Goal: Information Seeking & Learning: Compare options

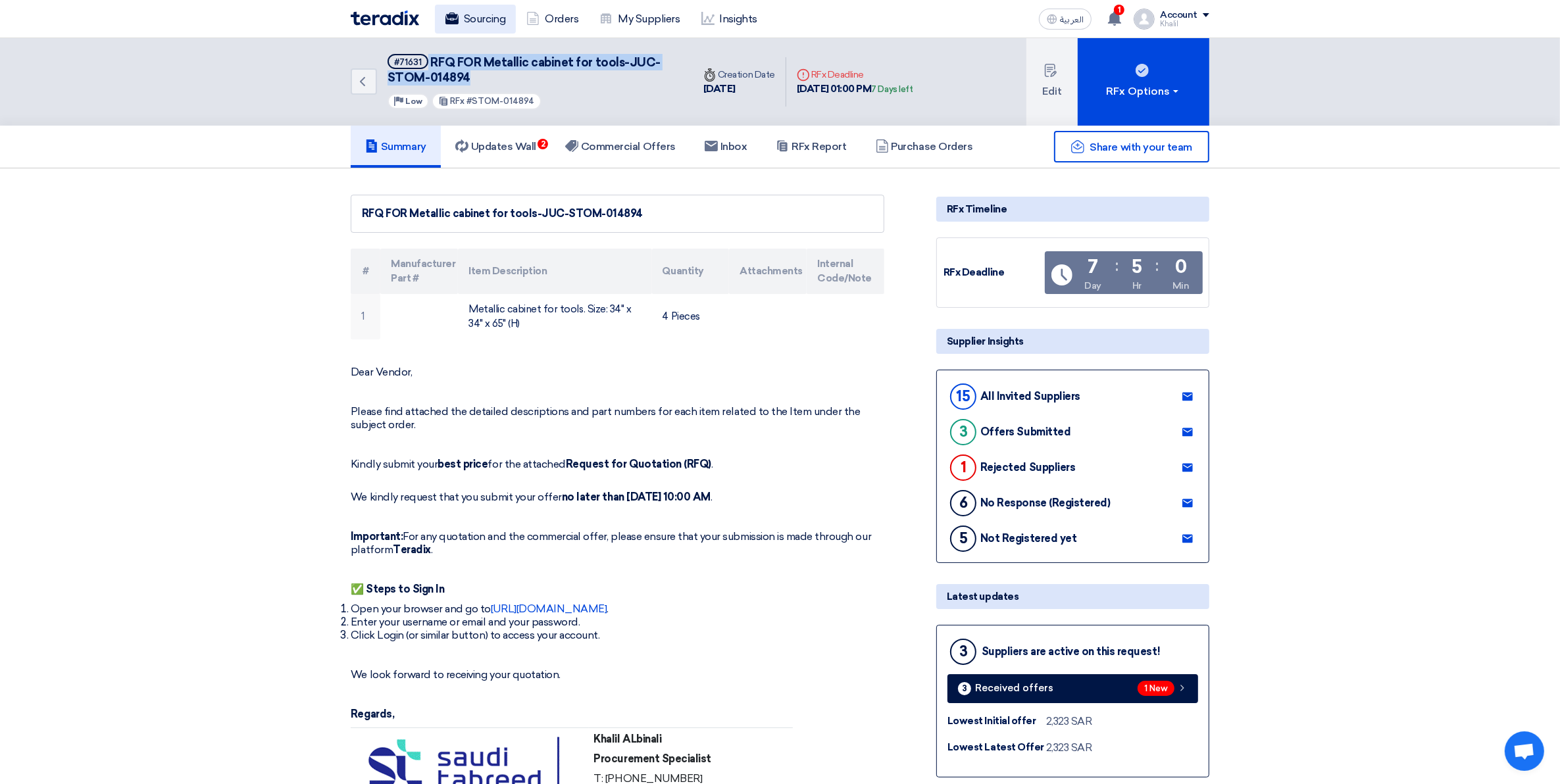
click at [492, 15] on link "Sourcing" at bounding box center [475, 19] width 81 height 29
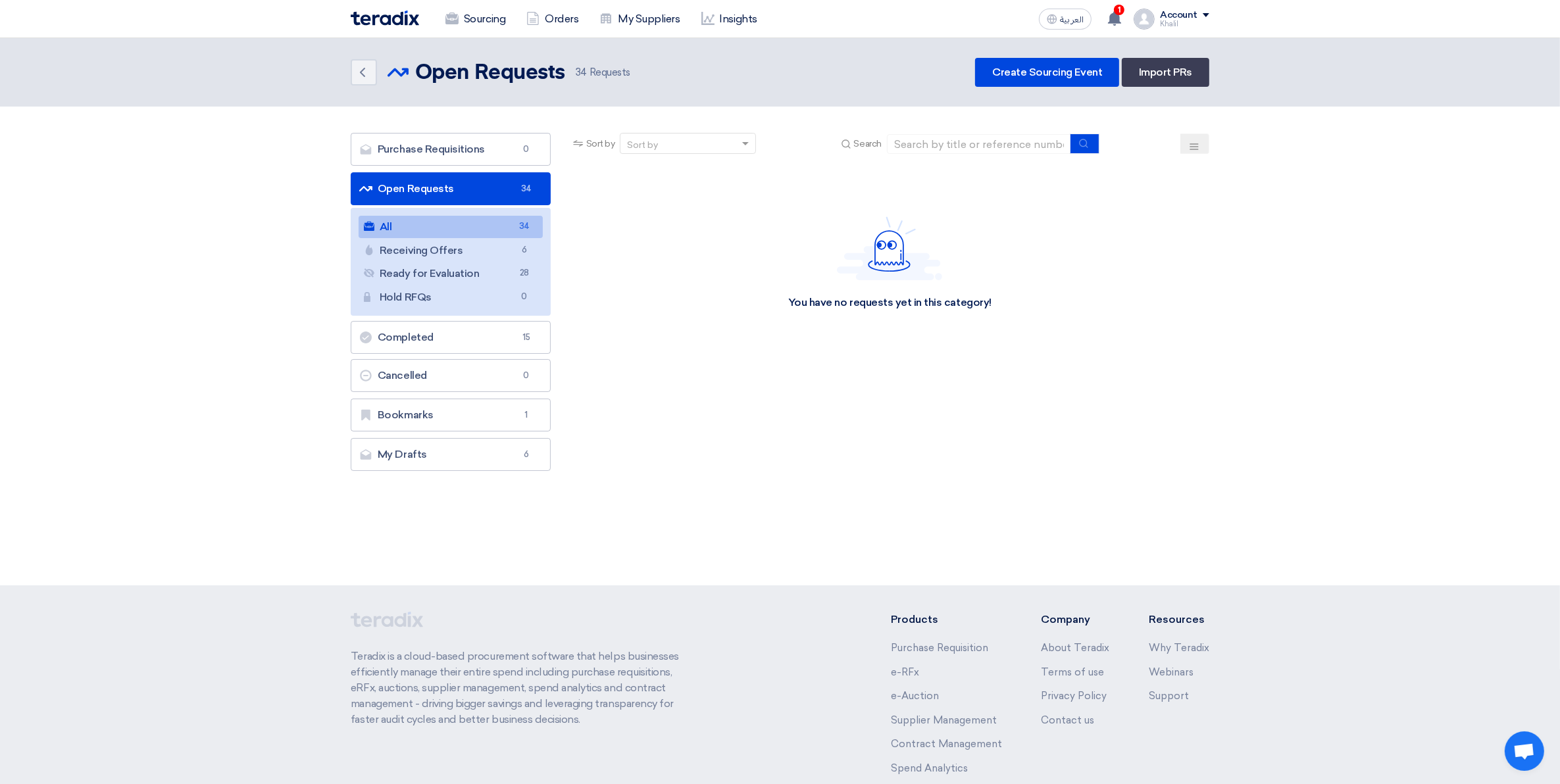
click at [465, 228] on link "All All 34" at bounding box center [451, 227] width 184 height 22
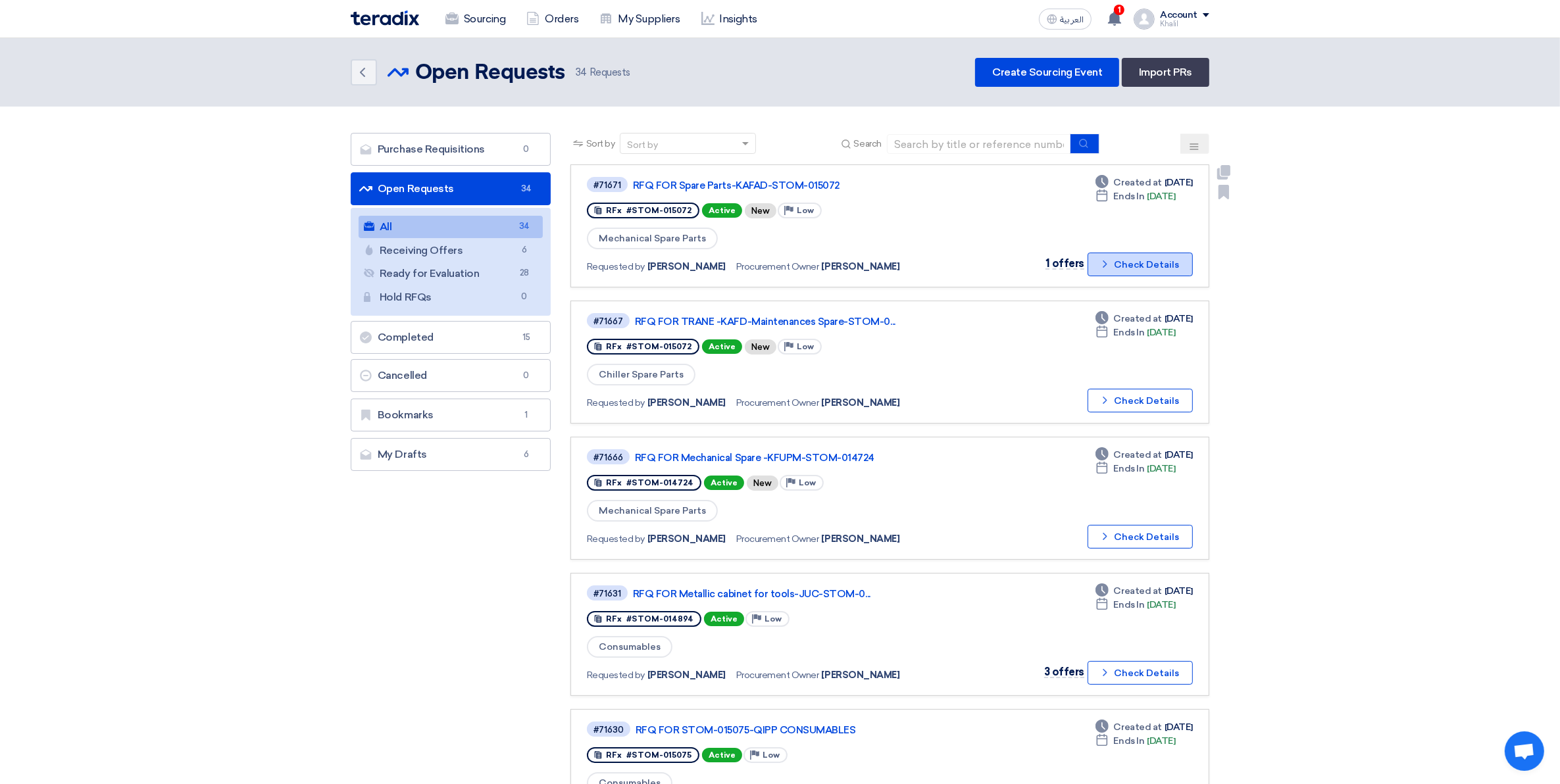
click at [1104, 261] on icon "Check details" at bounding box center [1105, 264] width 12 height 12
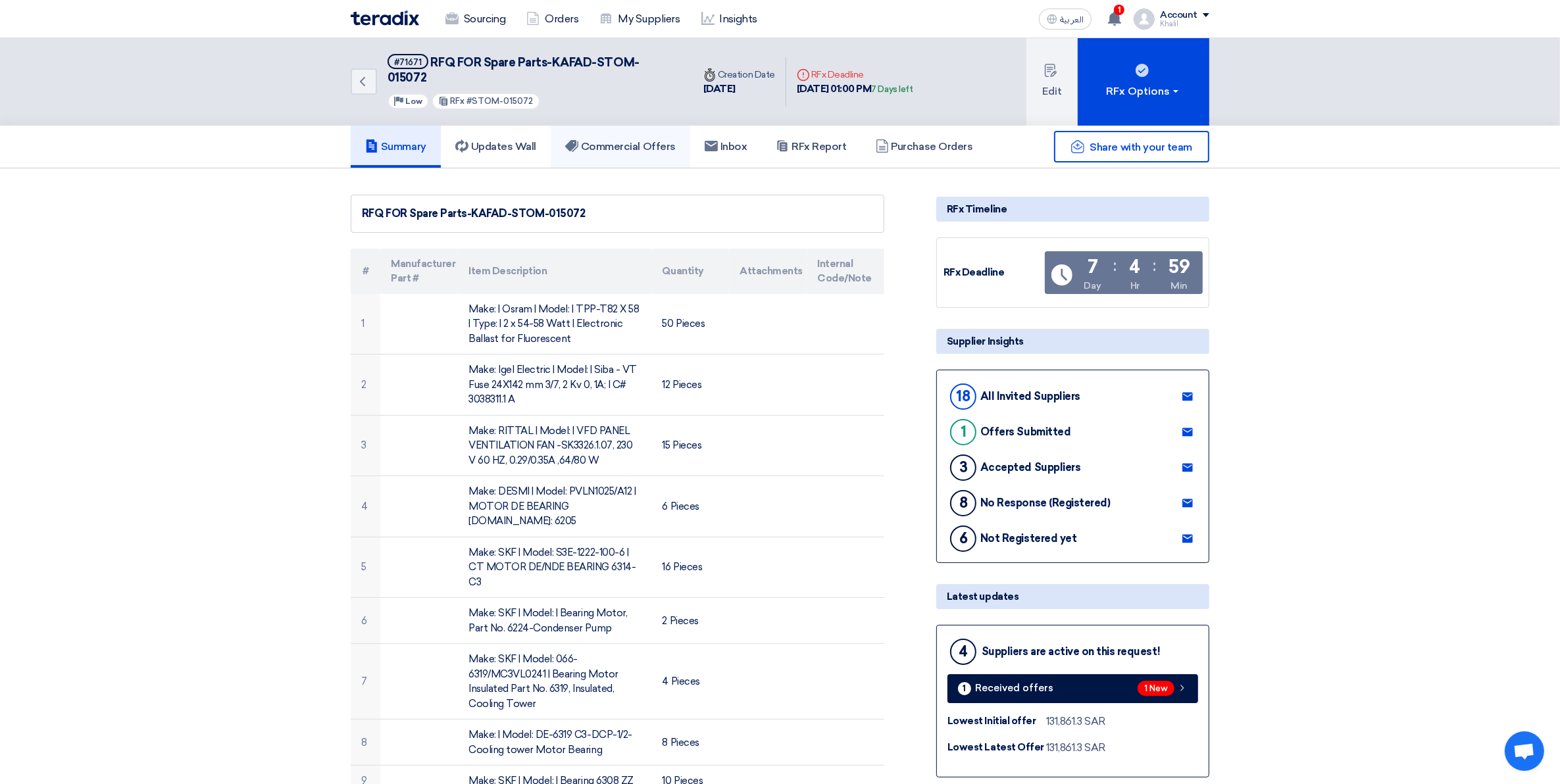
click at [640, 140] on h5 "Commercial Offers" at bounding box center [620, 146] width 110 height 13
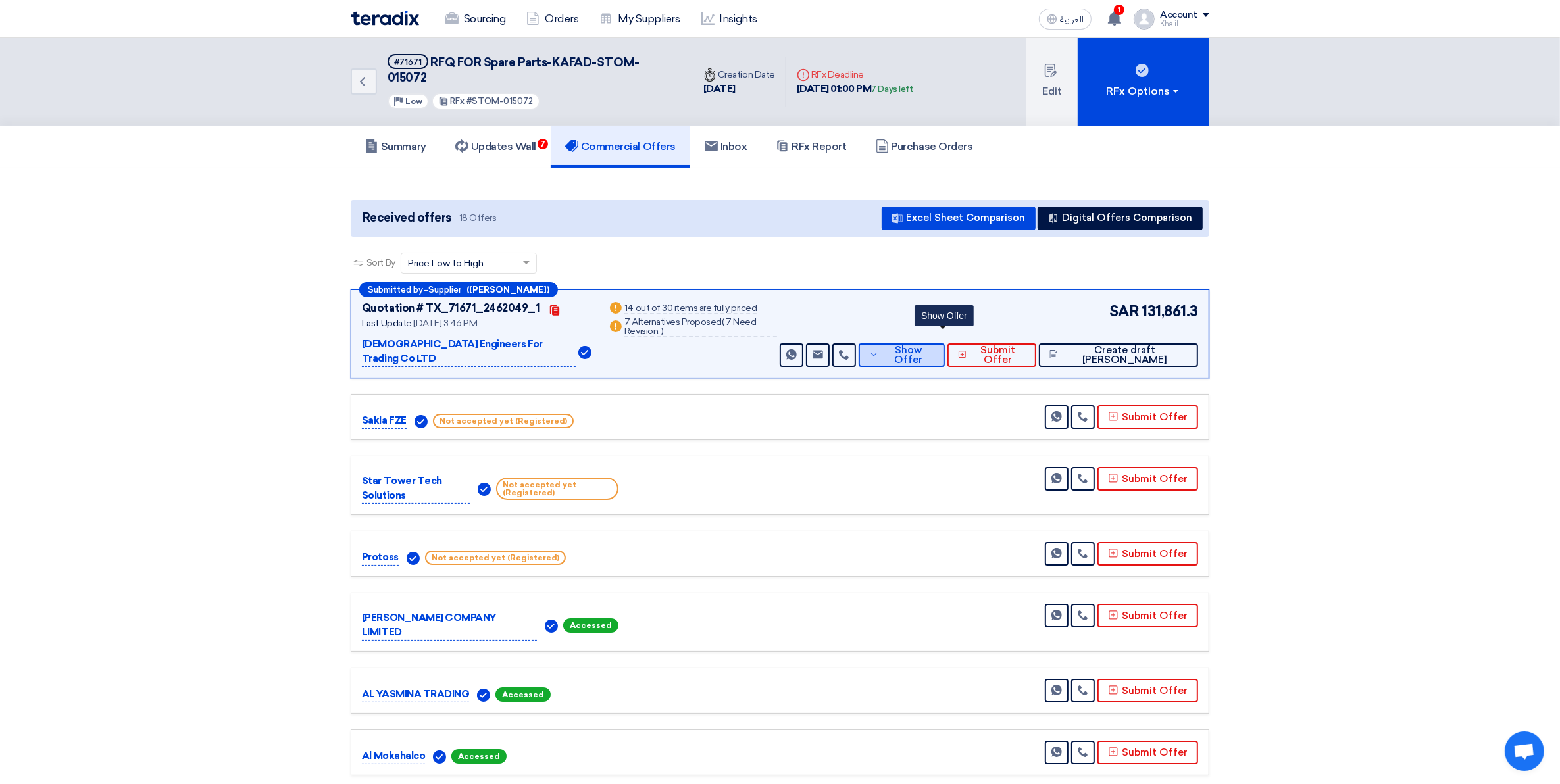
click at [879, 349] on icon at bounding box center [874, 355] width 9 height 11
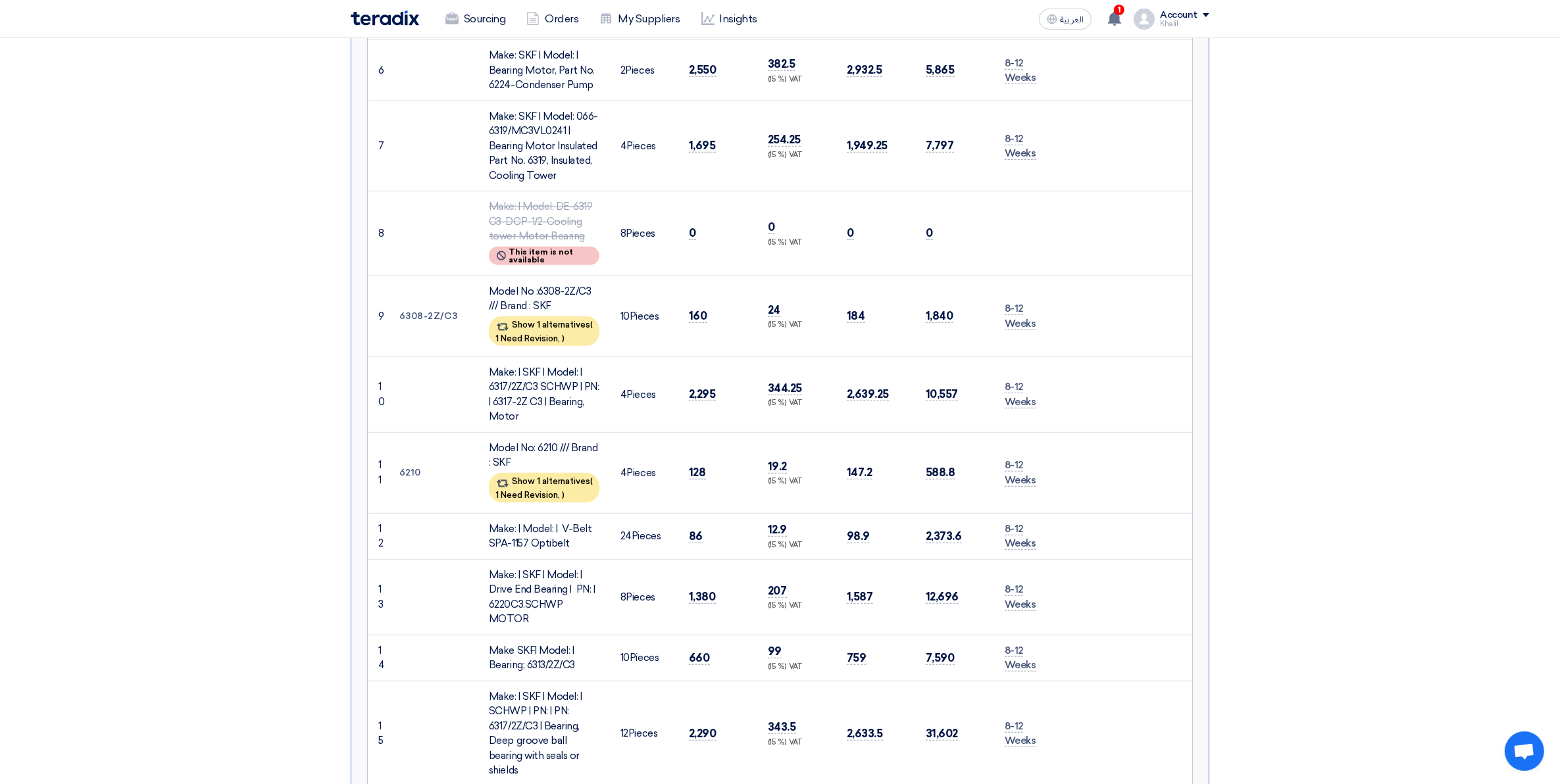
scroll to position [904, 0]
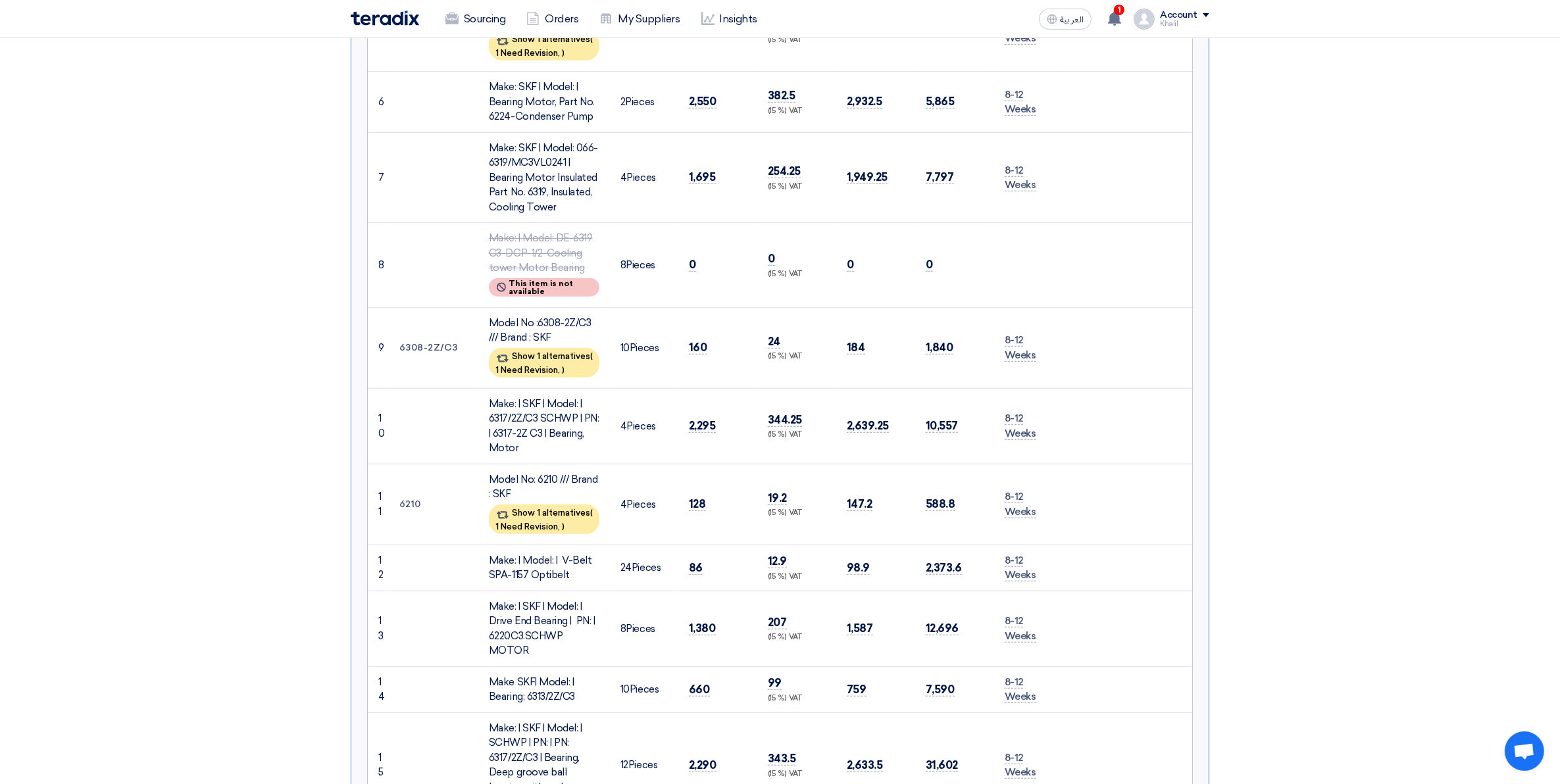
drag, startPoint x: 491, startPoint y: 352, endPoint x: 586, endPoint y: 382, distance: 99.6
click at [586, 397] on div "Make: | SKF | Model: | 6317/2Z/C3 SCHWP | PN: | 6317-2Z C3 | Bearing, Motor" at bounding box center [544, 426] width 110 height 59
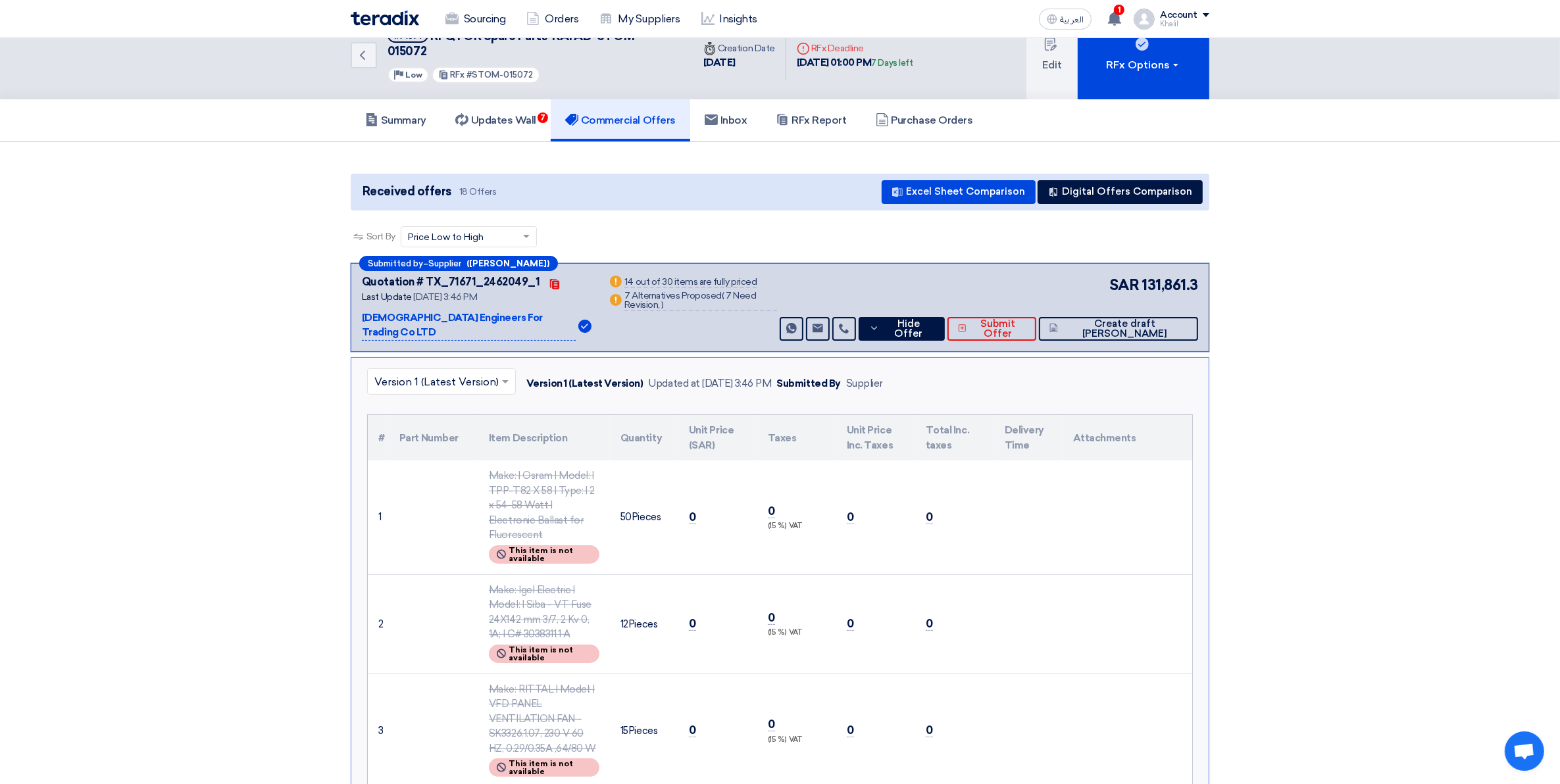
scroll to position [0, 0]
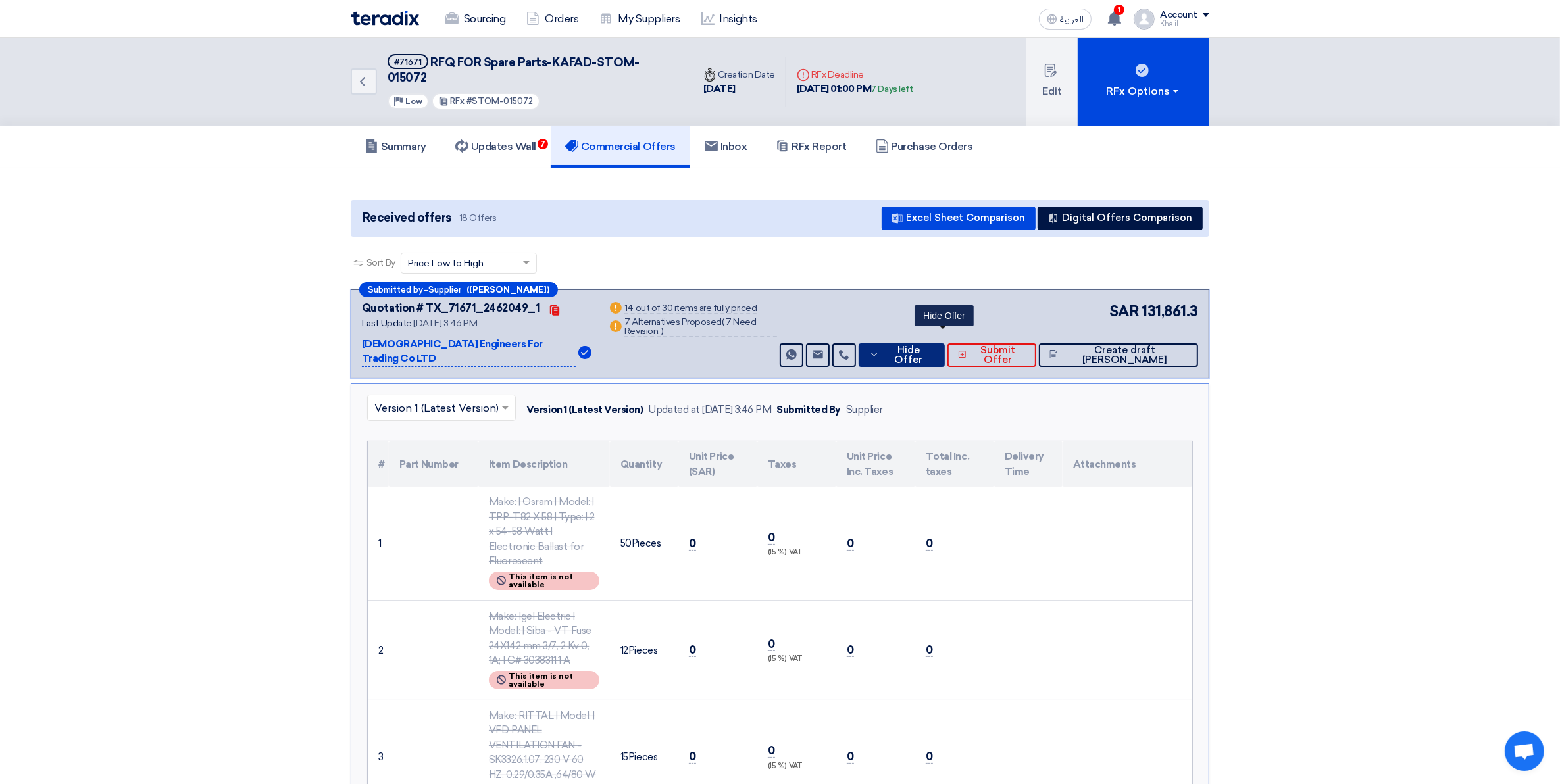
click at [931, 346] on span "Hide Offer" at bounding box center [908, 356] width 51 height 20
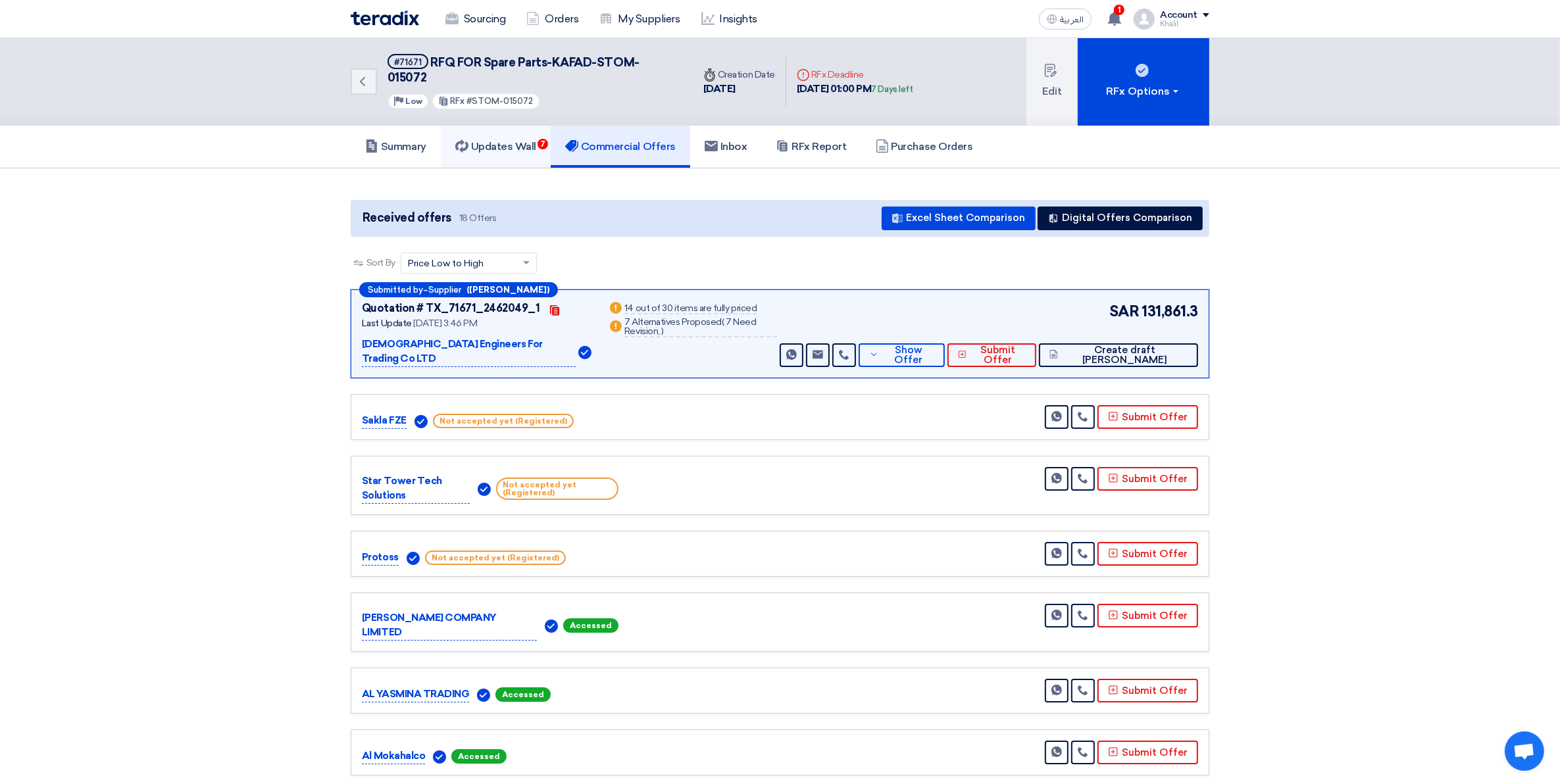
click at [501, 140] on h5 "Updates Wall 7" at bounding box center [496, 146] width 81 height 13
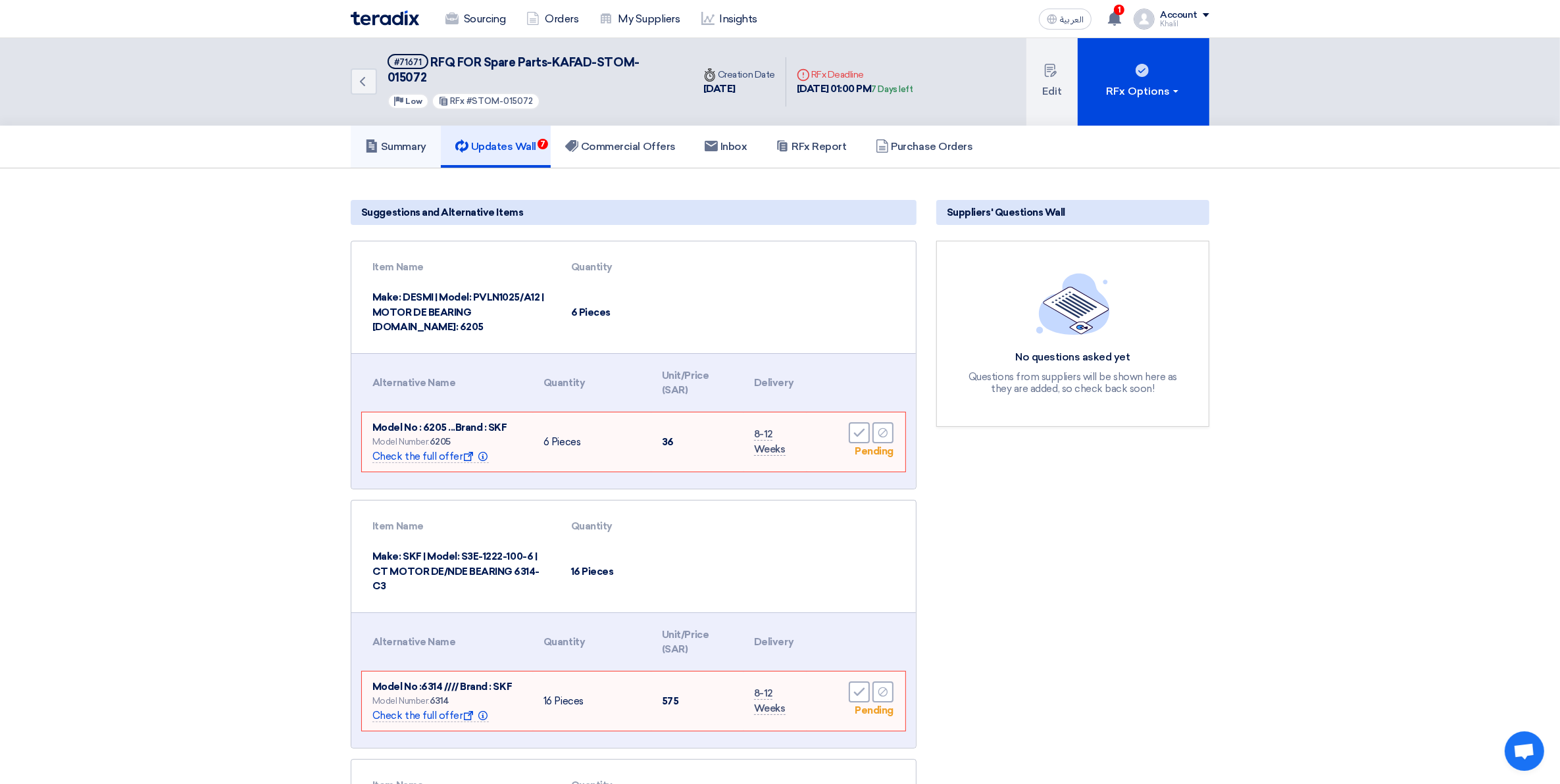
click at [399, 140] on h5 "Summary" at bounding box center [396, 146] width 61 height 13
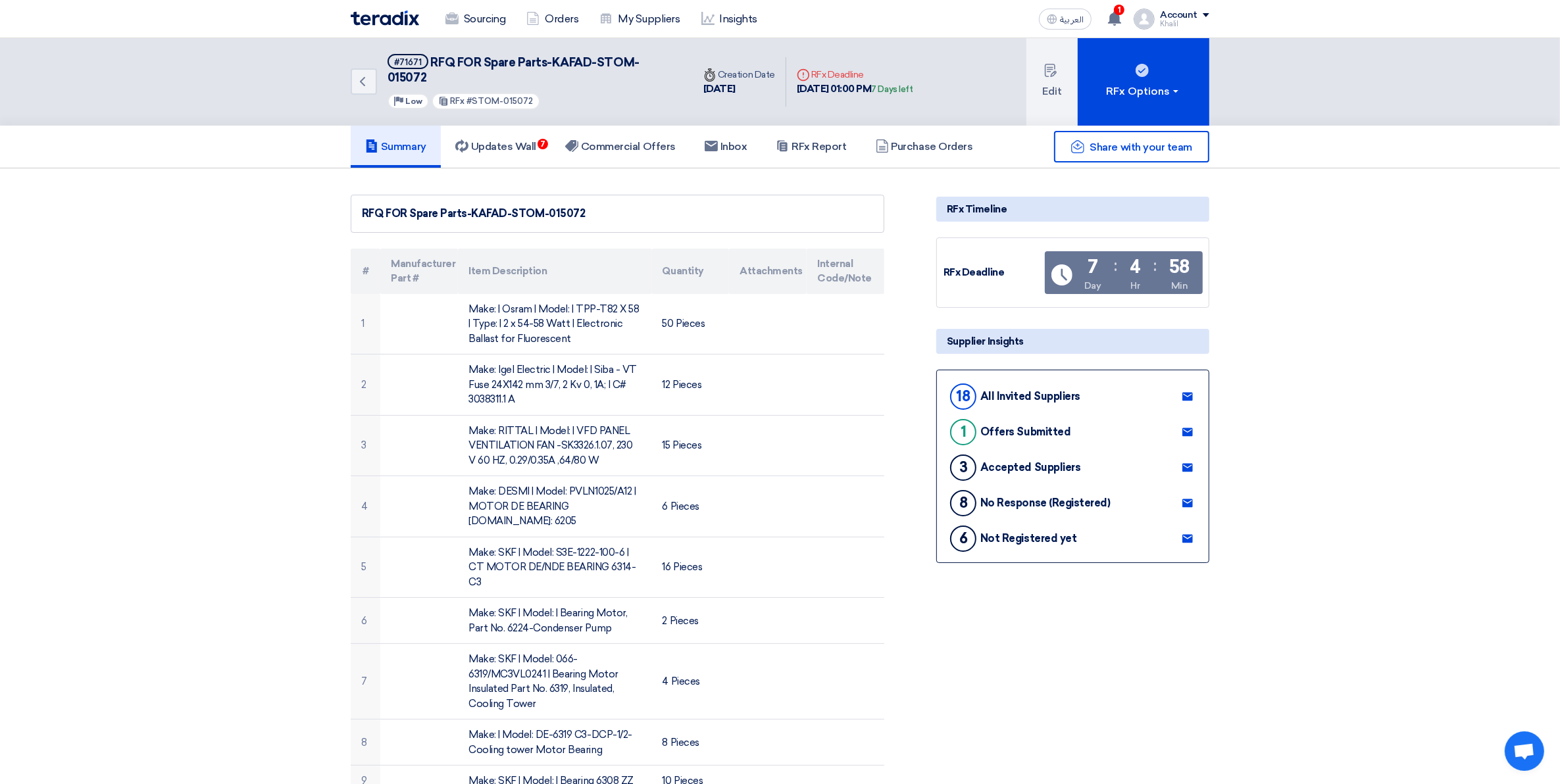
click at [392, 140] on h5 "Summary" at bounding box center [396, 146] width 61 height 13
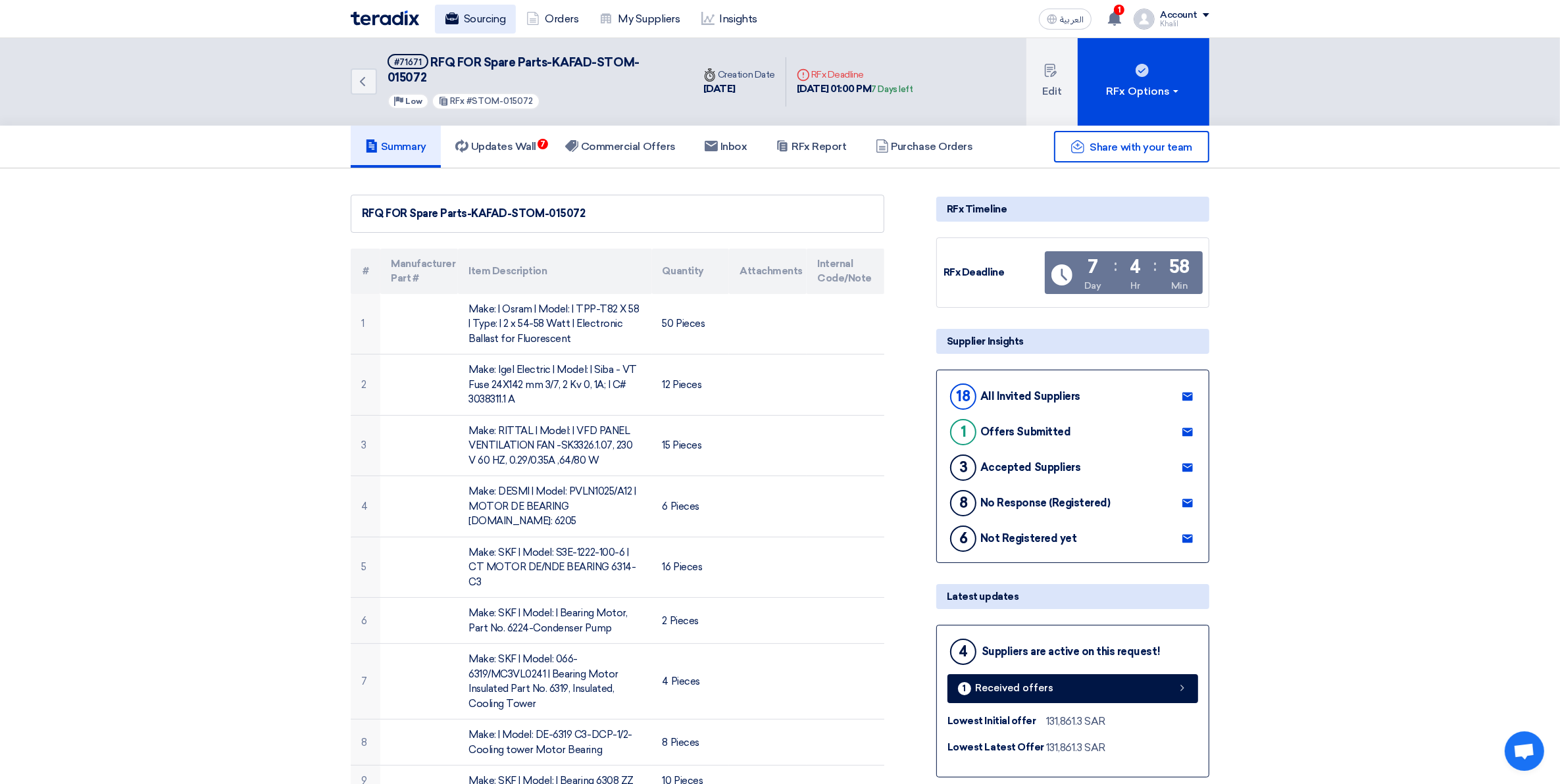
click at [484, 18] on link "Sourcing" at bounding box center [475, 19] width 81 height 29
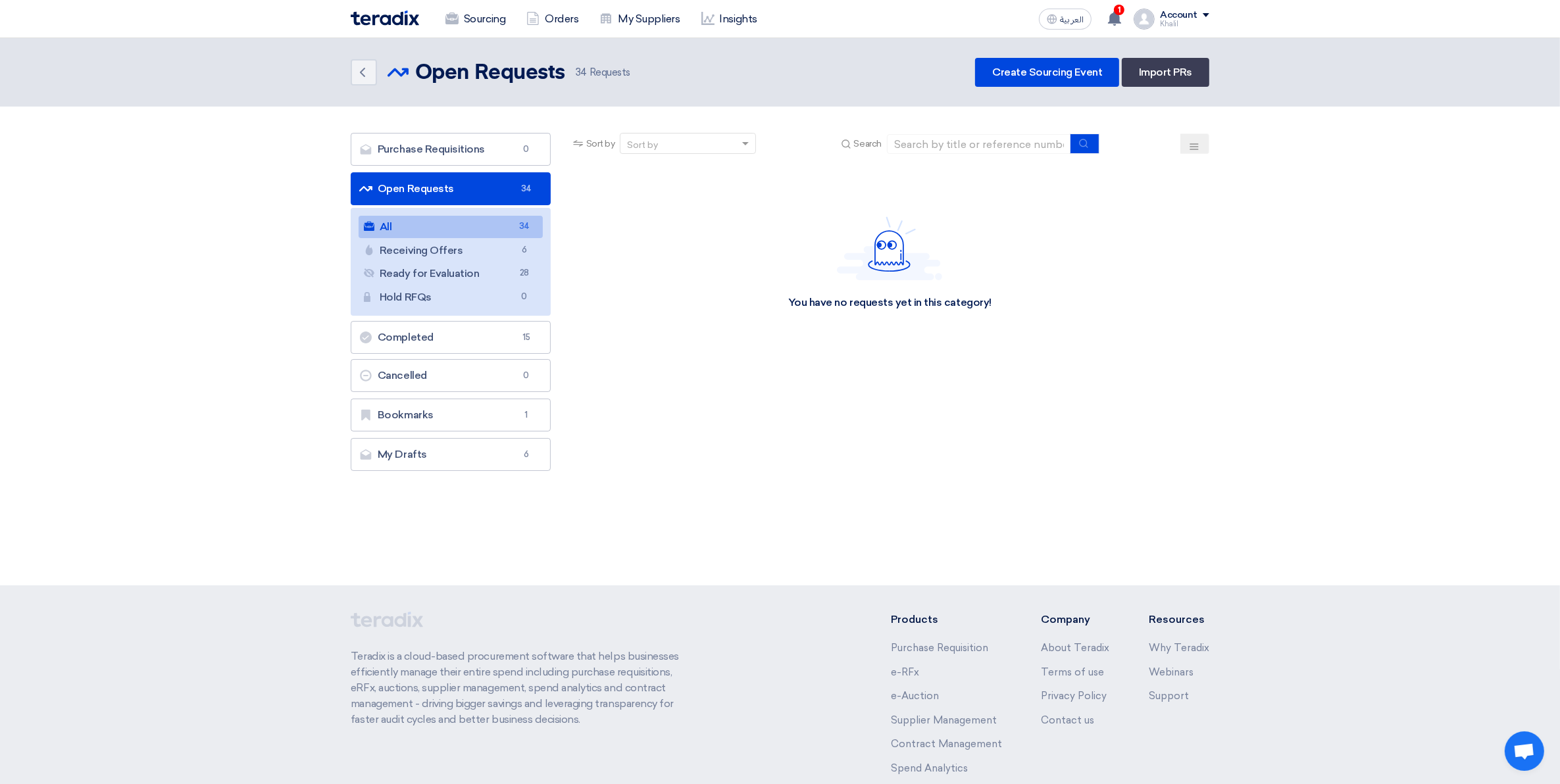
click at [454, 225] on link "All All 34" at bounding box center [451, 227] width 184 height 22
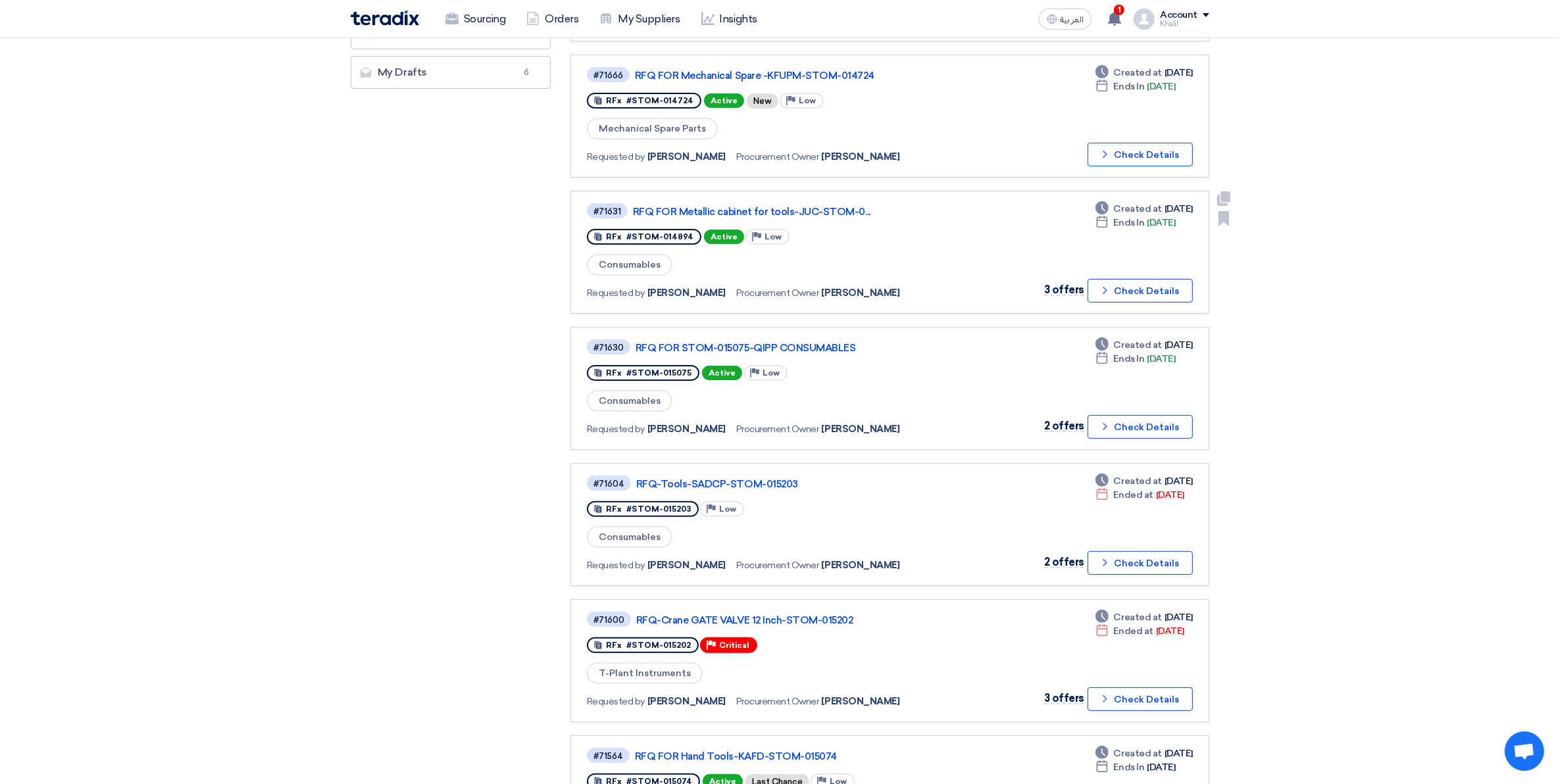
scroll to position [411, 0]
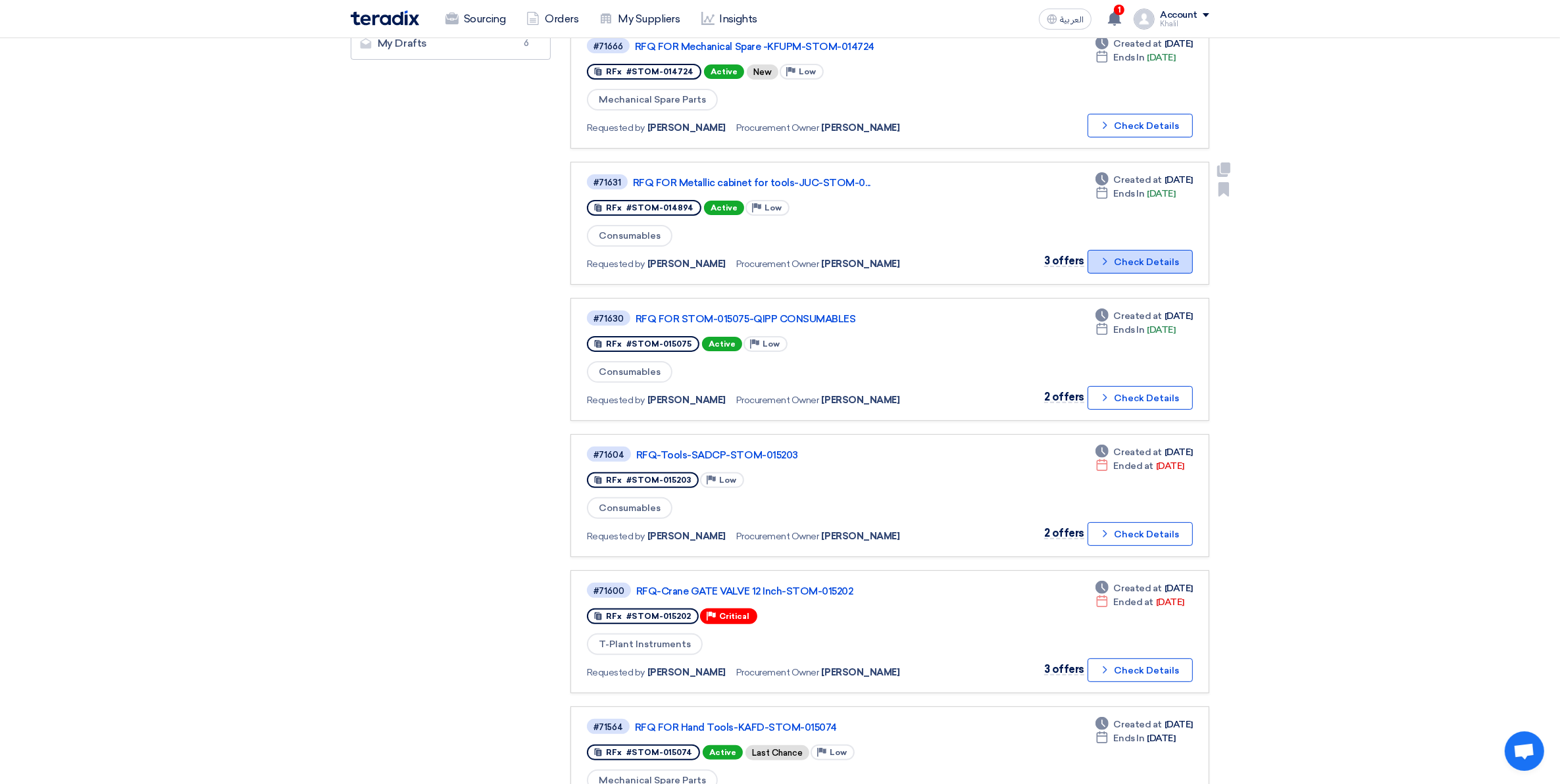
click at [1112, 255] on icon "Check details" at bounding box center [1105, 261] width 12 height 12
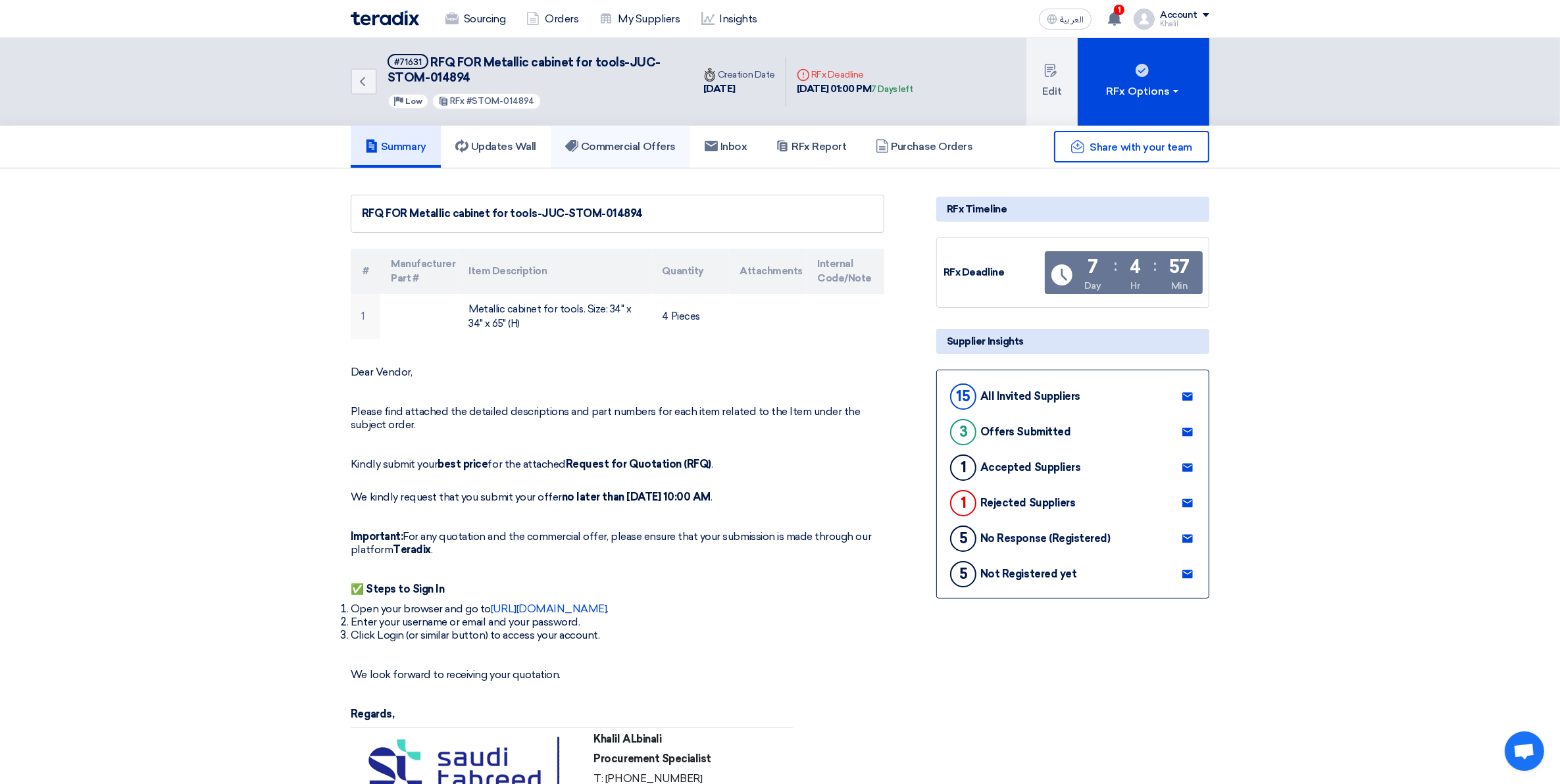
click at [602, 142] on h5 "Commercial Offers" at bounding box center [620, 146] width 110 height 13
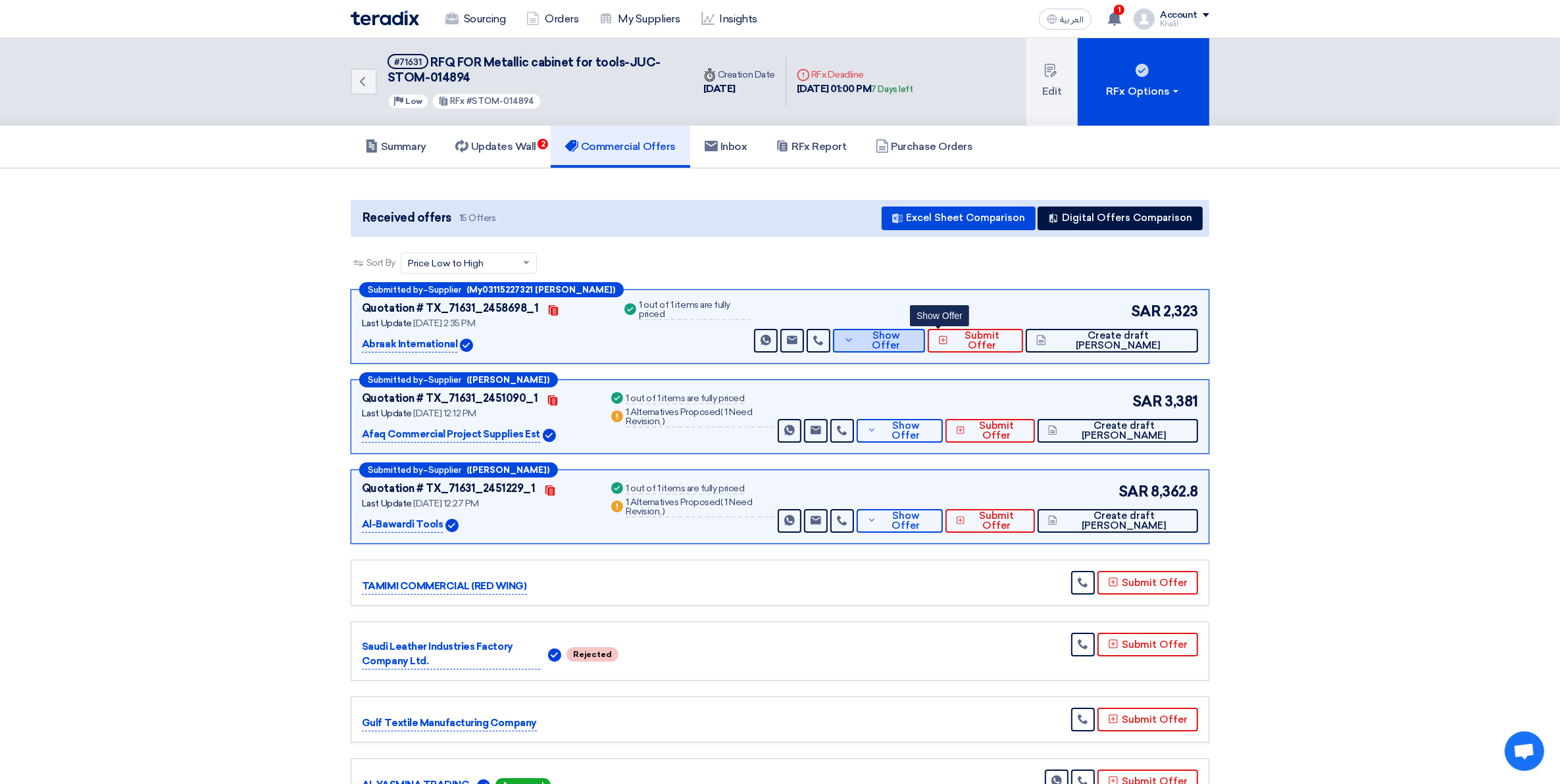
click at [854, 343] on icon at bounding box center [849, 340] width 11 height 11
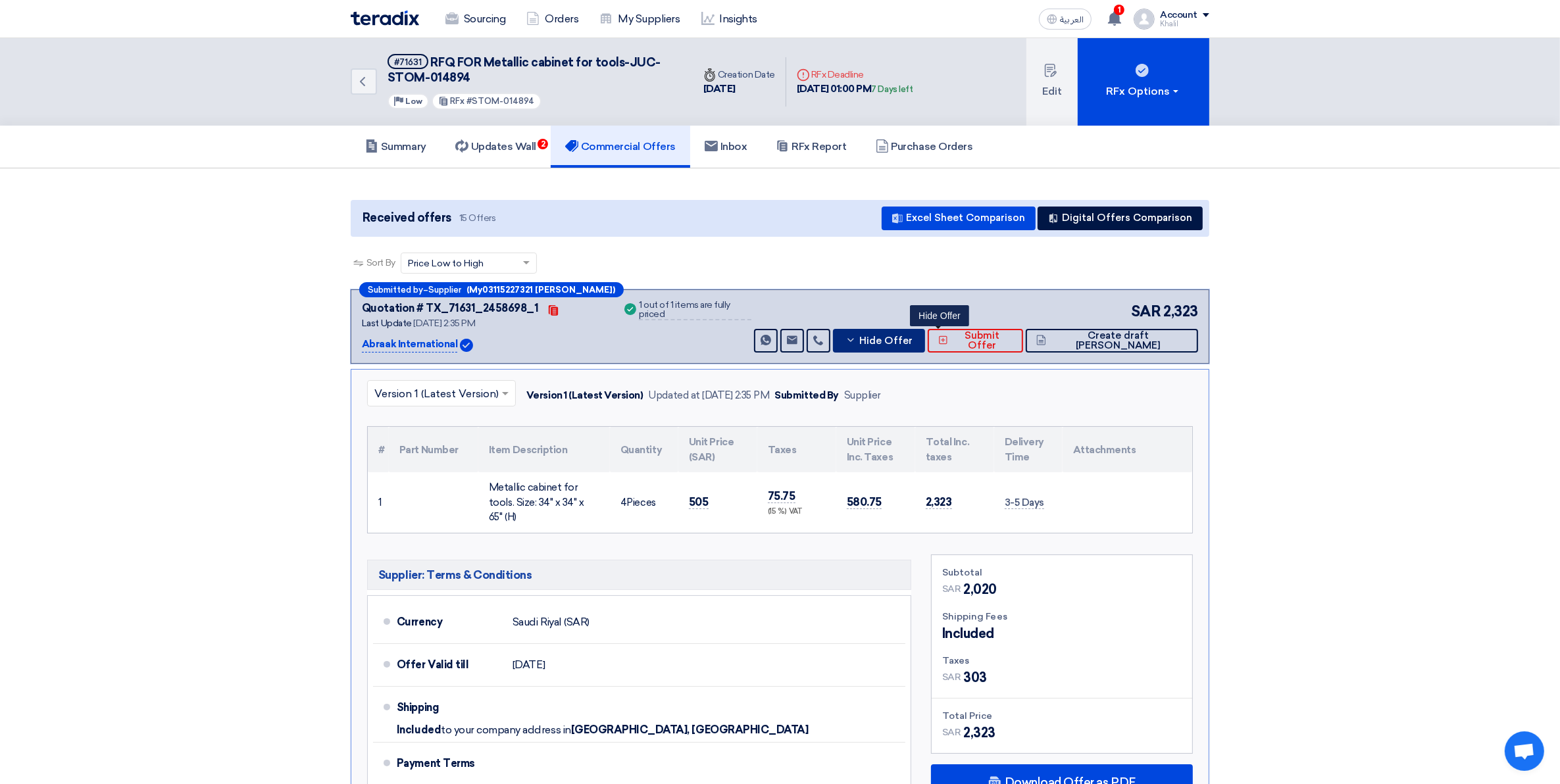
click at [856, 342] on icon at bounding box center [851, 340] width 11 height 11
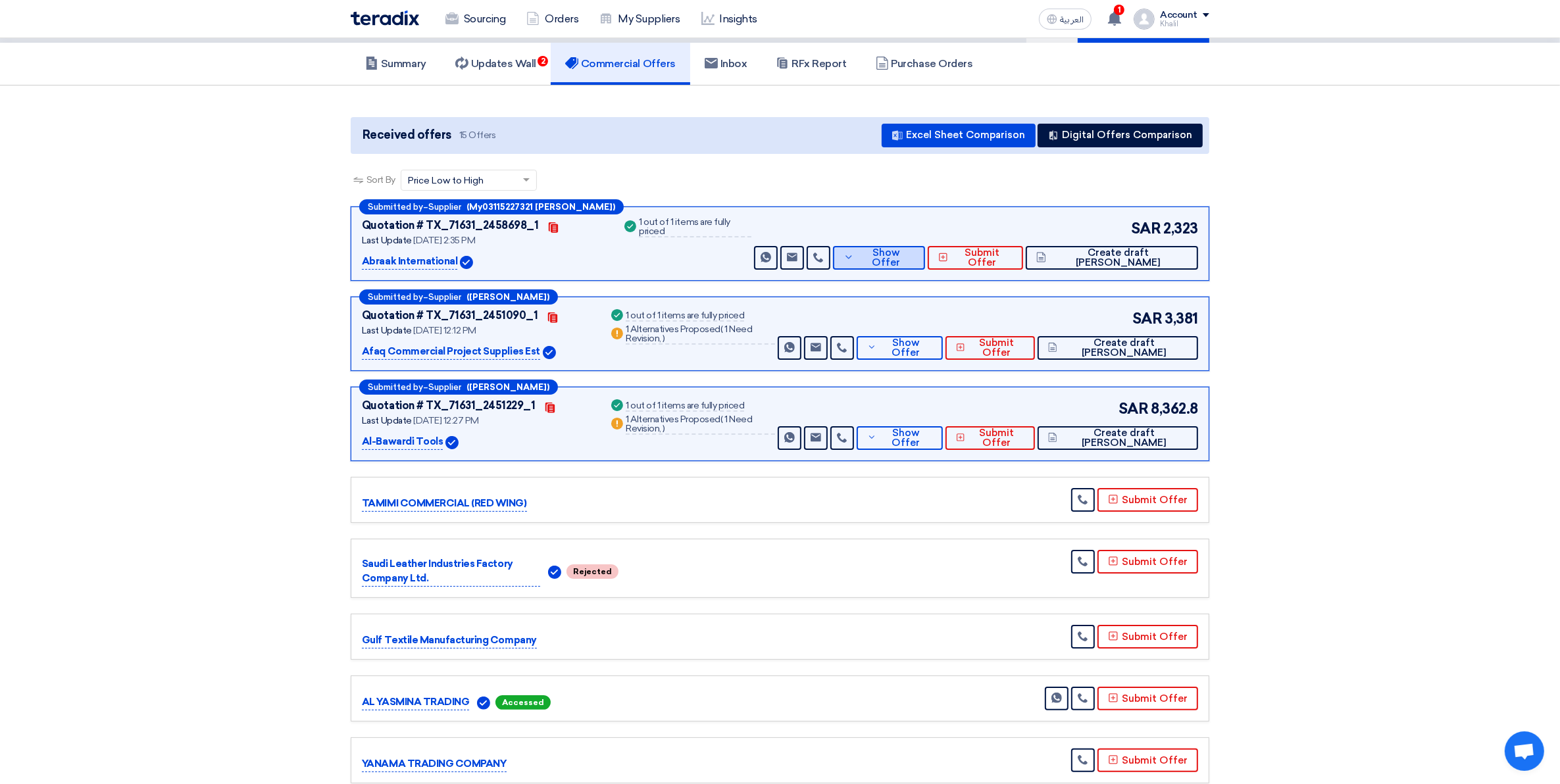
scroll to position [82, 0]
click at [922, 347] on button "Show Offer" at bounding box center [900, 348] width 87 height 24
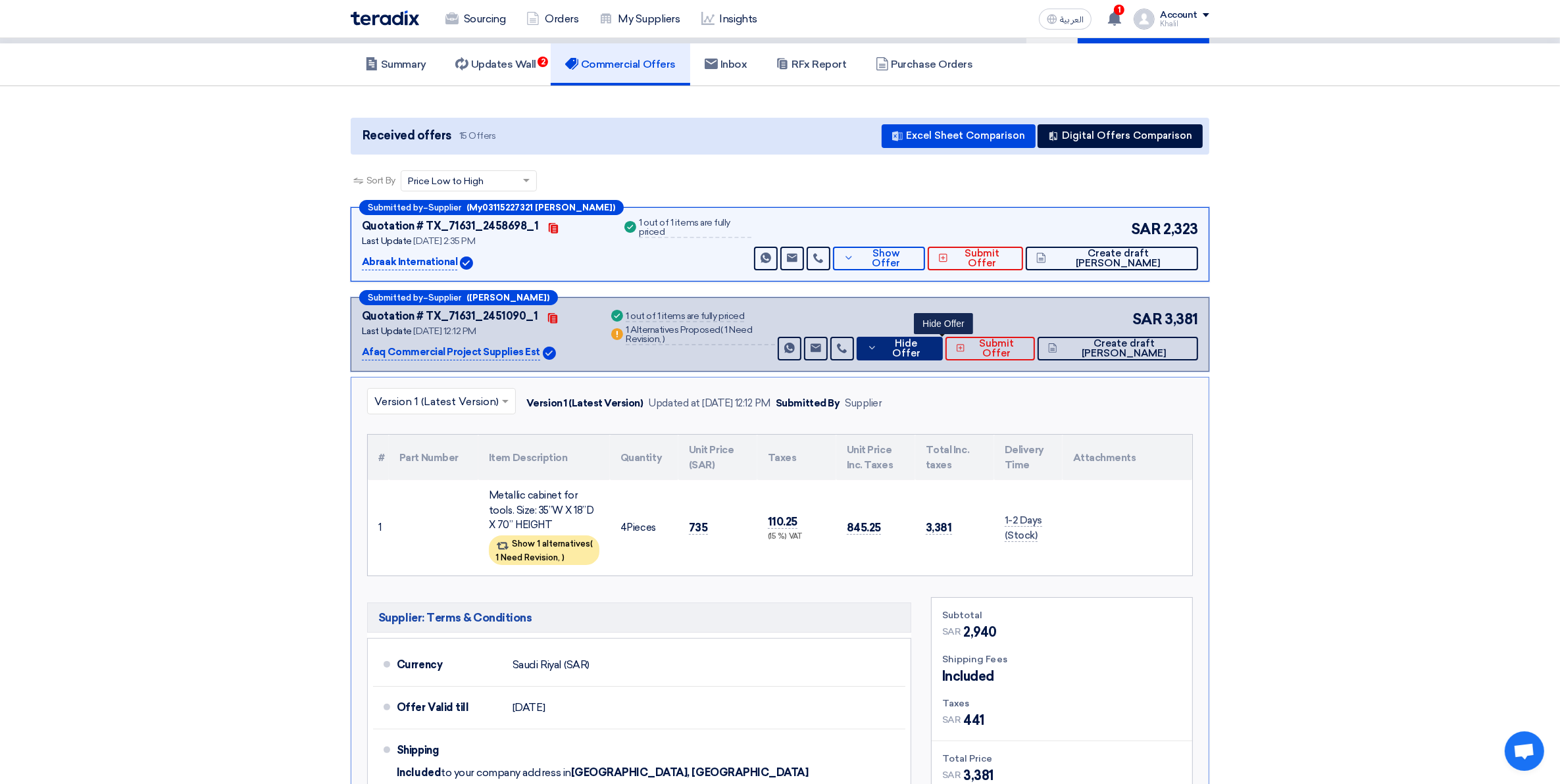
click at [878, 347] on icon at bounding box center [872, 348] width 11 height 11
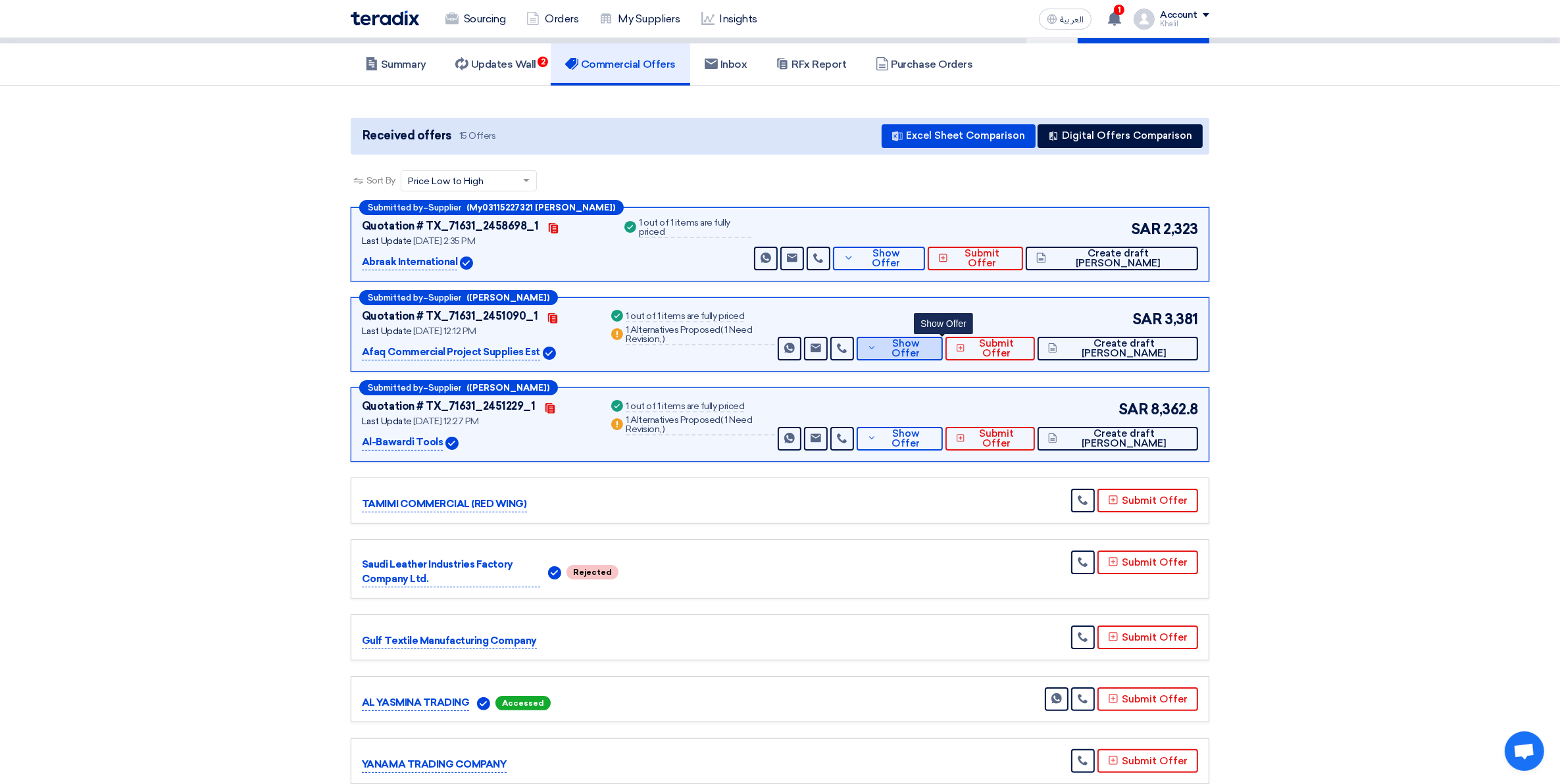
click at [929, 352] on span "Show Offer" at bounding box center [906, 349] width 53 height 20
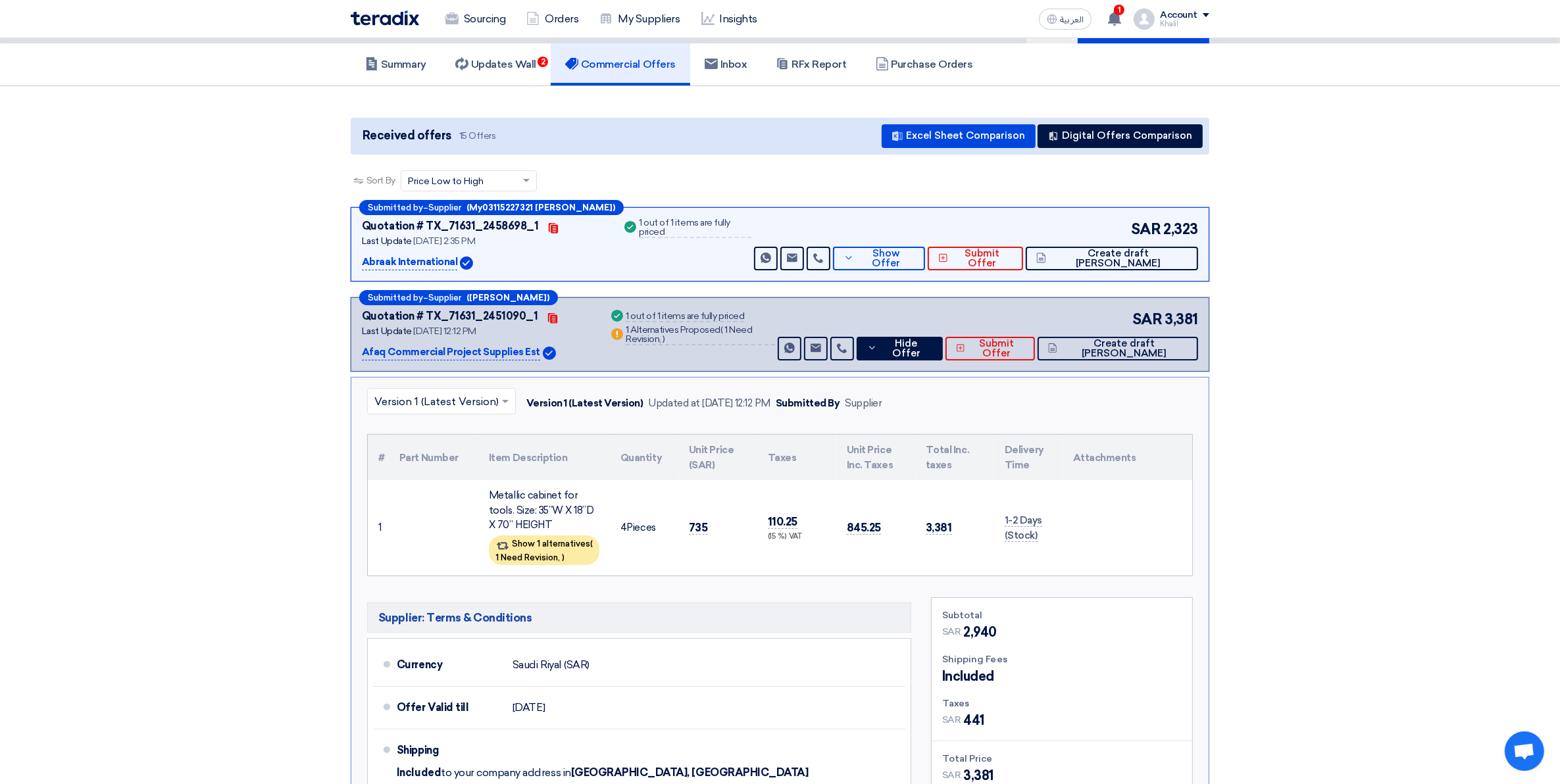
drag, startPoint x: 495, startPoint y: 491, endPoint x: 550, endPoint y: 507, distance: 57.3
click at [550, 507] on div "Metallic cabinet for tools. Size: 35”W X 18”D X 70” HEIGHT" at bounding box center [544, 510] width 110 height 44
drag, startPoint x: 550, startPoint y: 507, endPoint x: 488, endPoint y: 495, distance: 63.2
click at [488, 495] on td "Metallic cabinet for tools. Size: 35”W X 18”D X 70” HEIGHT Show 1 alternatives …" at bounding box center [544, 528] width 132 height 95
drag, startPoint x: 488, startPoint y: 495, endPoint x: 534, endPoint y: 523, distance: 53.9
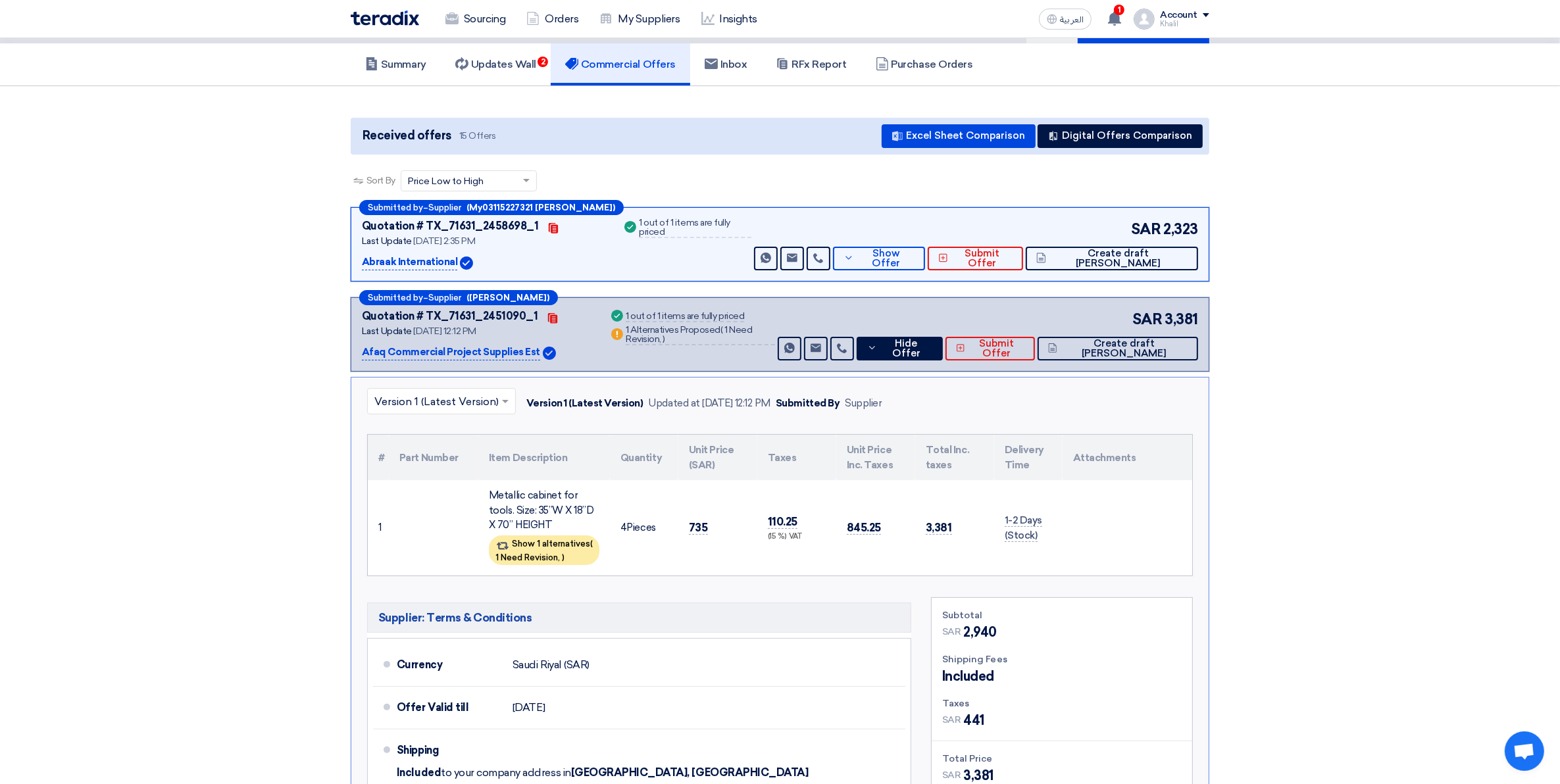
click at [534, 523] on td "Metallic cabinet for tools. Size: 35”W X 18”D X 70” HEIGHT Show 1 alternatives …" at bounding box center [544, 528] width 132 height 95
copy div "Metallic cabinet for tools. Size: 35”W X 18”D X 70” HEIGHT"
